Goal: Transaction & Acquisition: Obtain resource

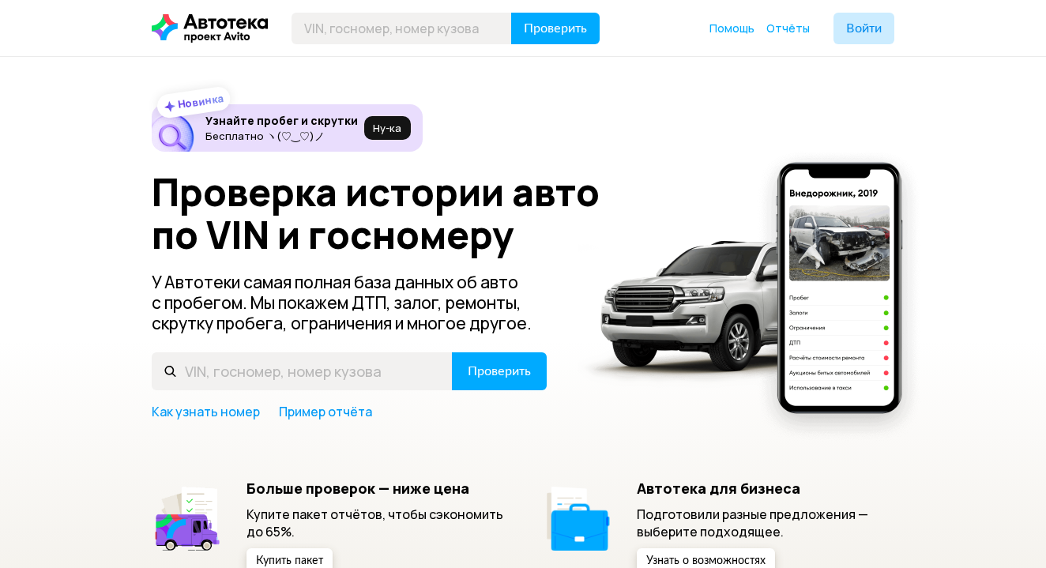
click at [867, 30] on span "Войти" at bounding box center [864, 28] width 36 height 13
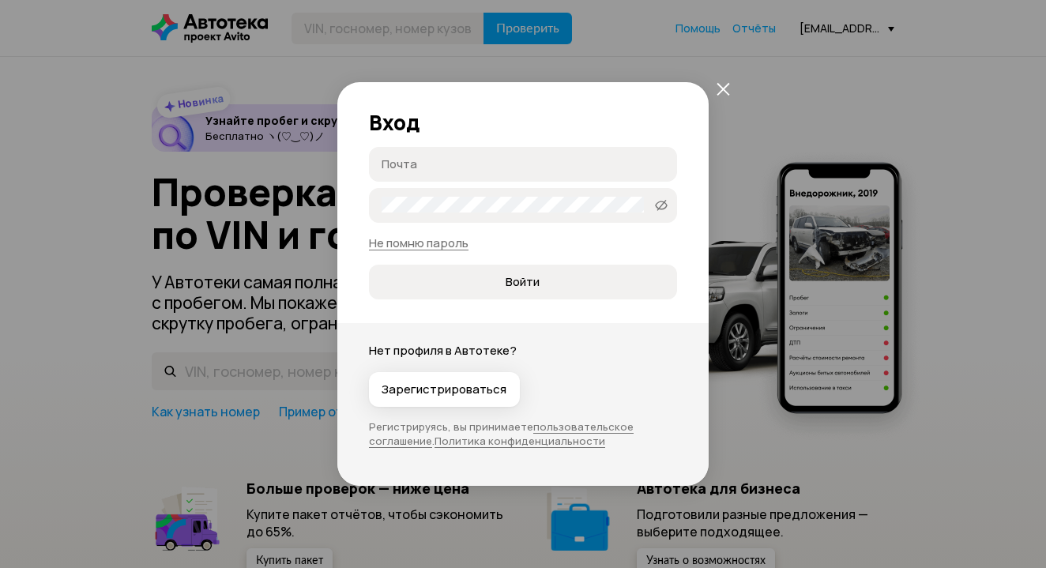
type input "[EMAIL_ADDRESS][DOMAIN_NAME]"
click at [533, 281] on span "Войти" at bounding box center [523, 282] width 34 height 16
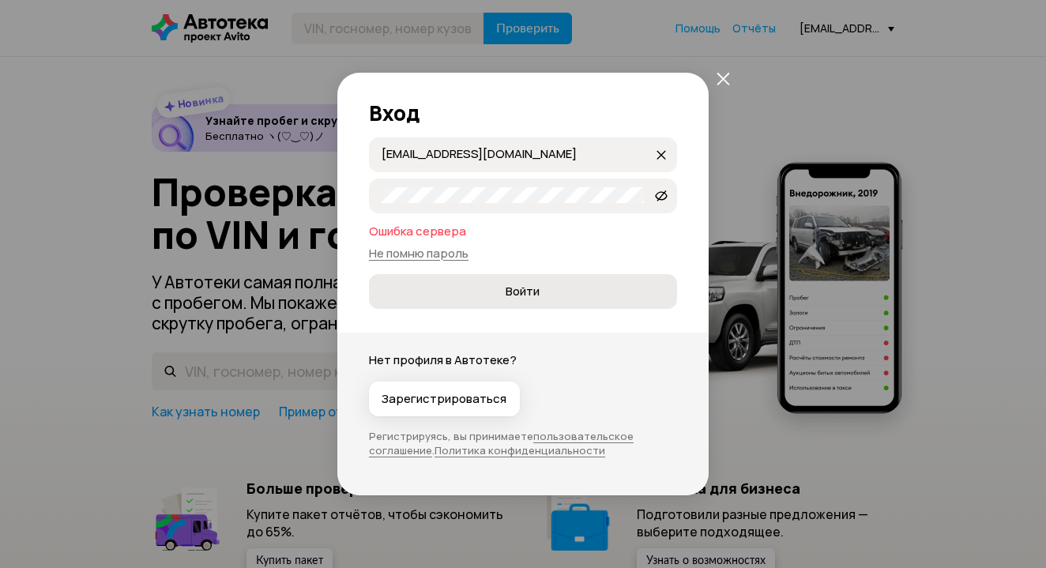
click at [537, 297] on span "Войти" at bounding box center [523, 292] width 34 height 16
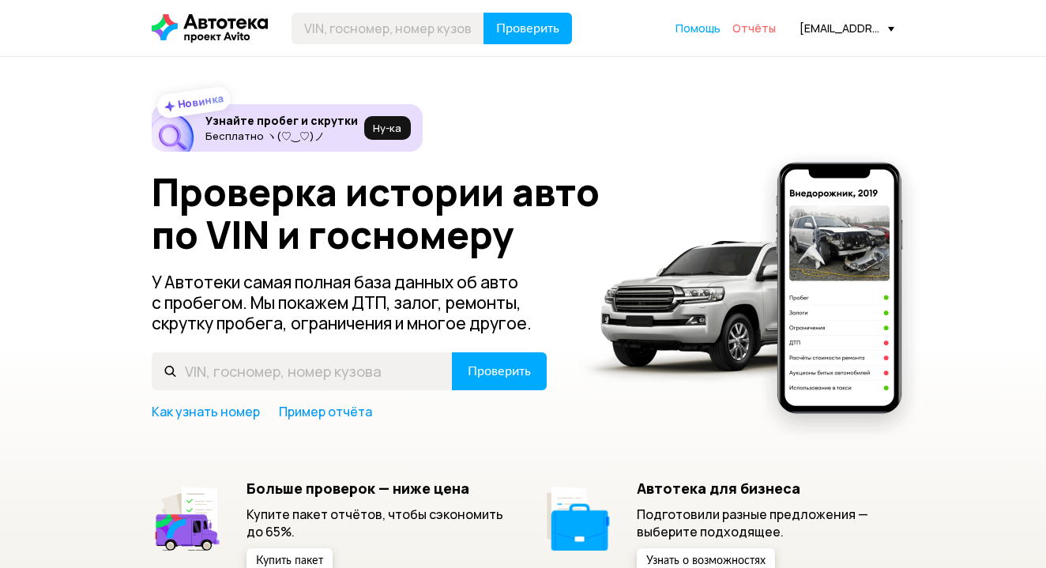
click at [754, 29] on span "Отчёты" at bounding box center [754, 28] width 43 height 15
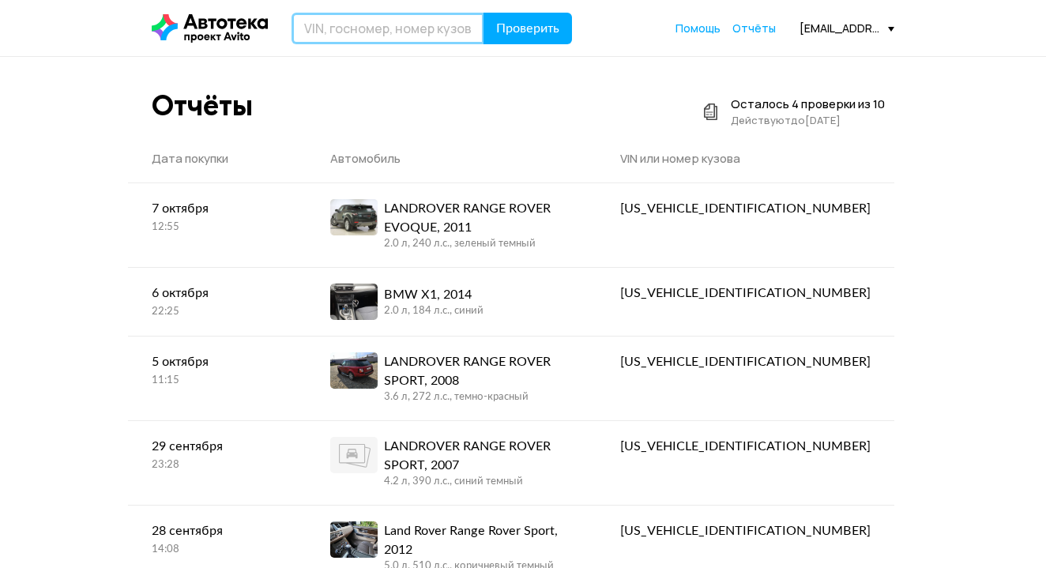
click at [346, 34] on input "text" at bounding box center [388, 29] width 193 height 32
paste input "[US_VEHICLE_IDENTIFICATION_NUMBER]"
type input "[US_VEHICLE_IDENTIFICATION_NUMBER]"
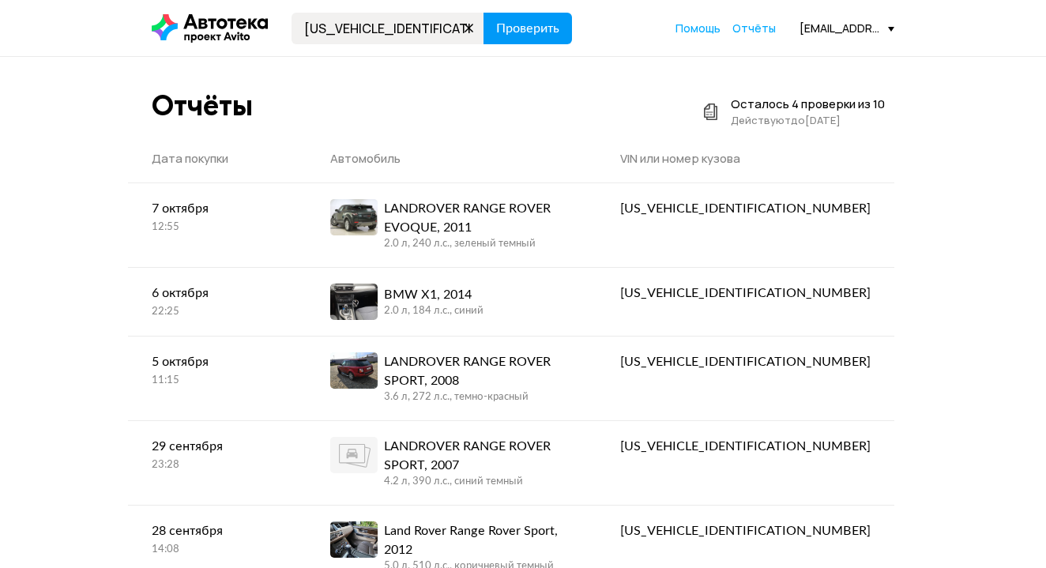
click at [529, 31] on span "Проверить" at bounding box center [527, 28] width 63 height 13
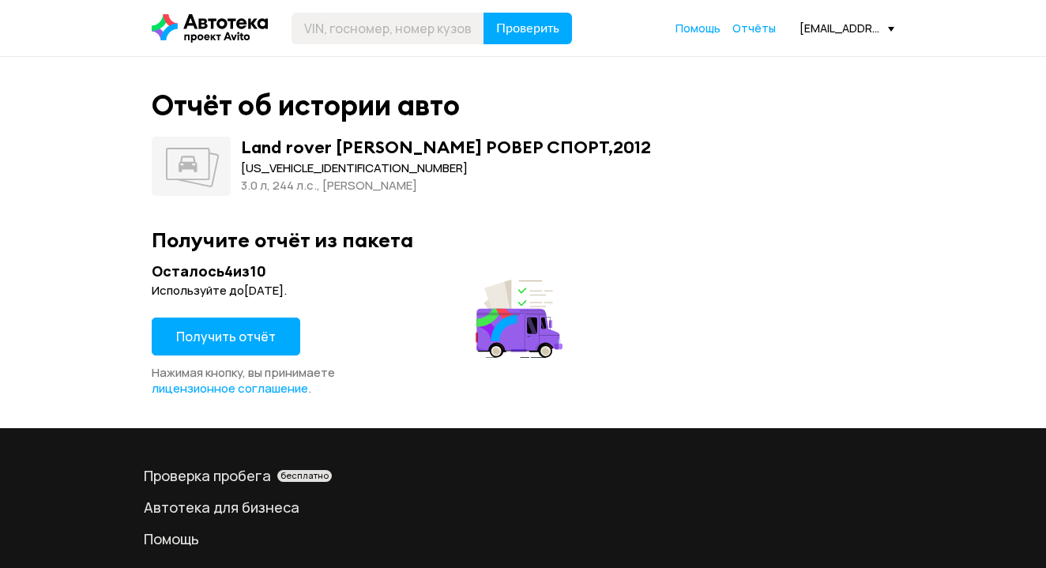
click at [243, 334] on span "Получить отчёт" at bounding box center [226, 336] width 100 height 17
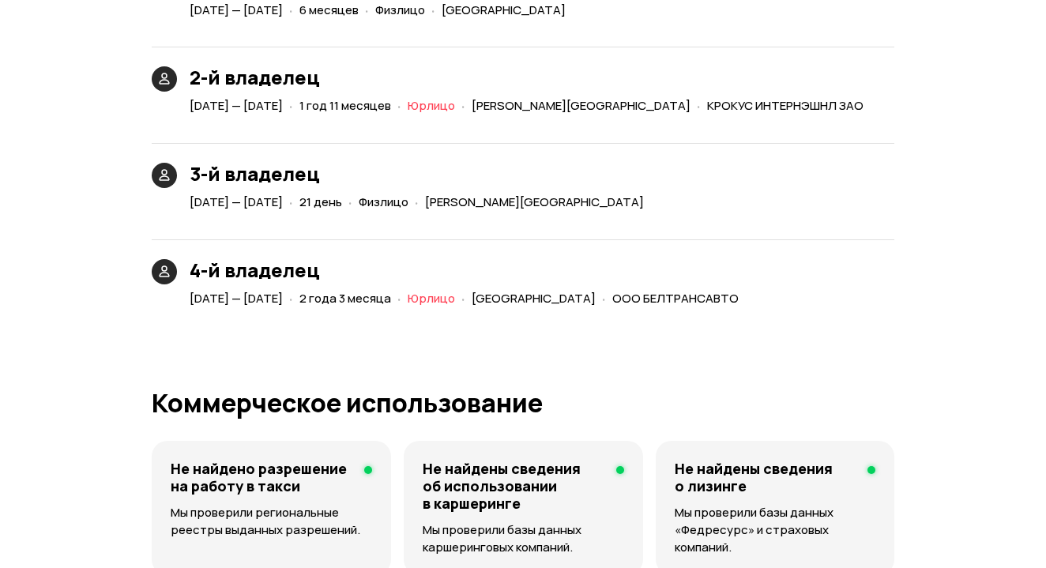
scroll to position [3832, 0]
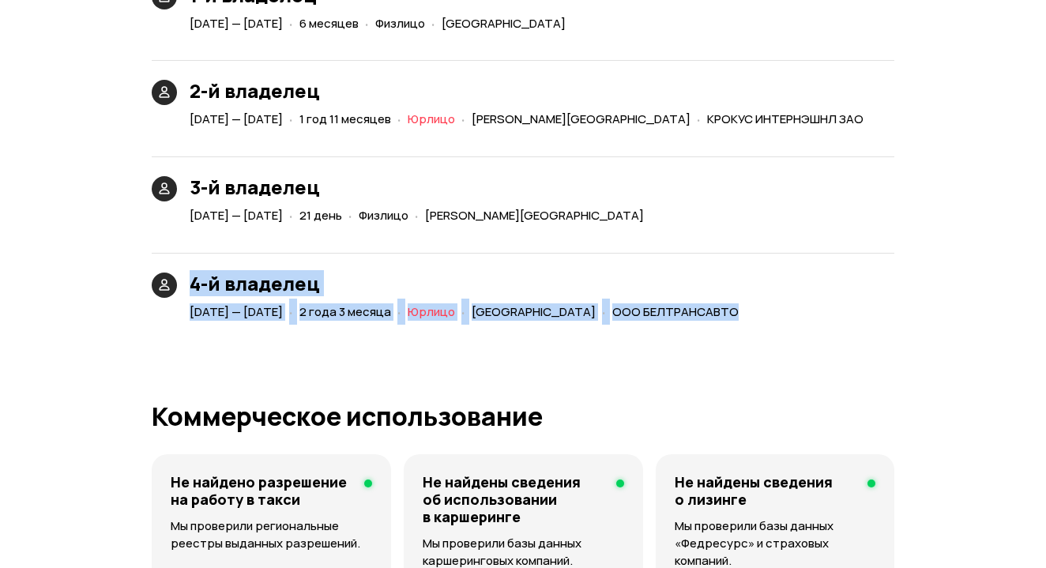
drag, startPoint x: 466, startPoint y: 346, endPoint x: 466, endPoint y: 268, distance: 78.2
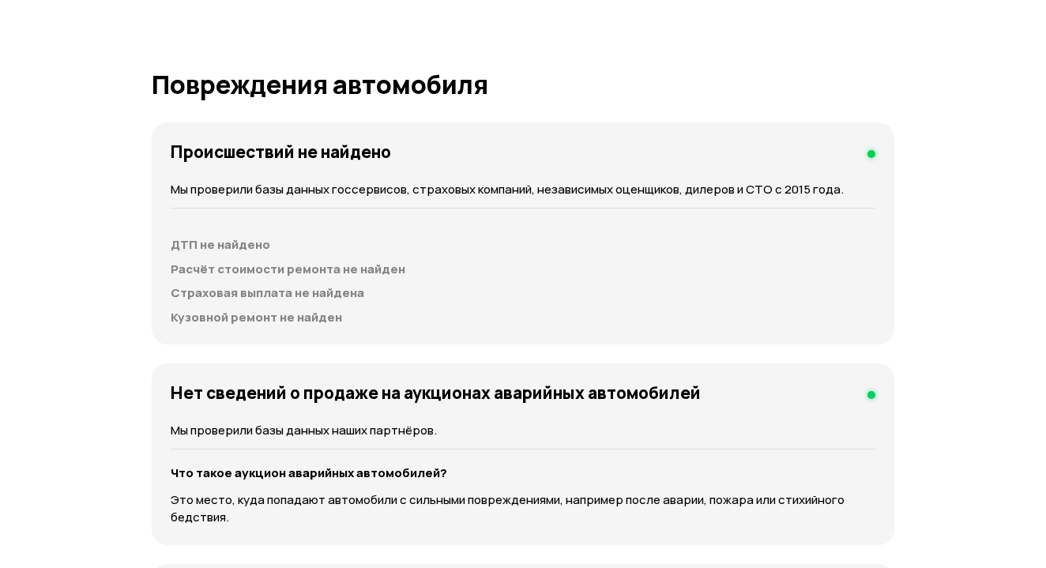
scroll to position [1701, 0]
